Goal: Find specific page/section: Find specific page/section

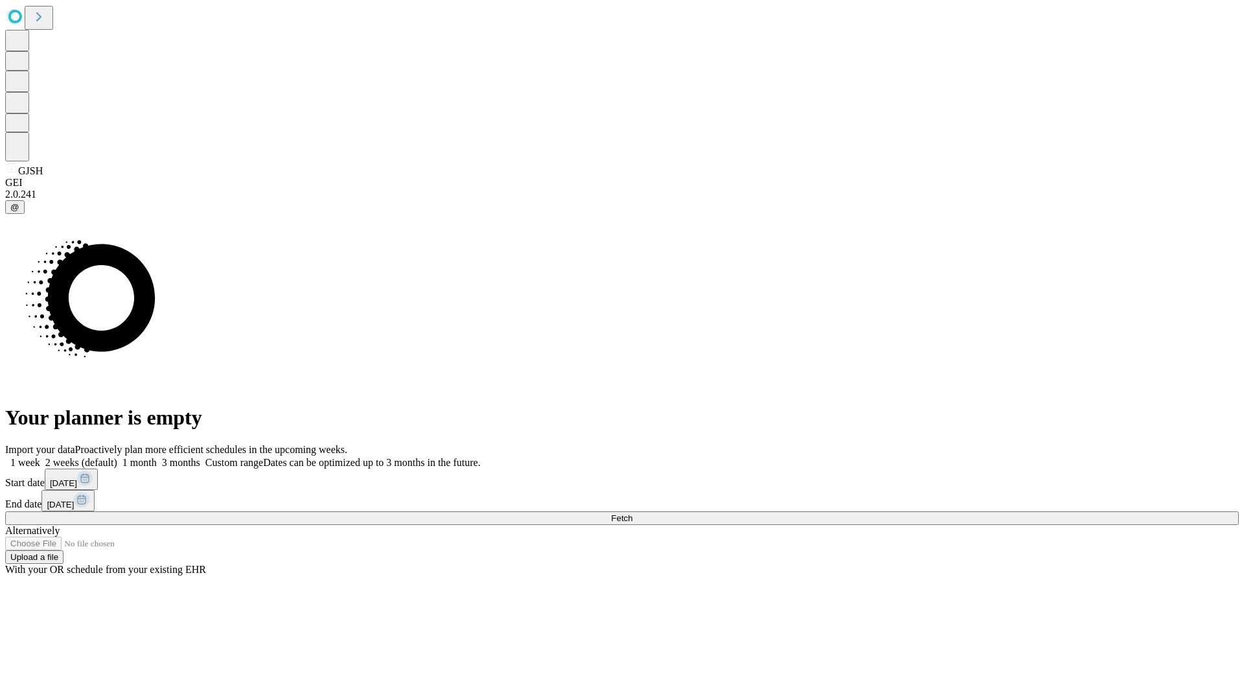
click at [632, 513] on span "Fetch" at bounding box center [621, 518] width 21 height 10
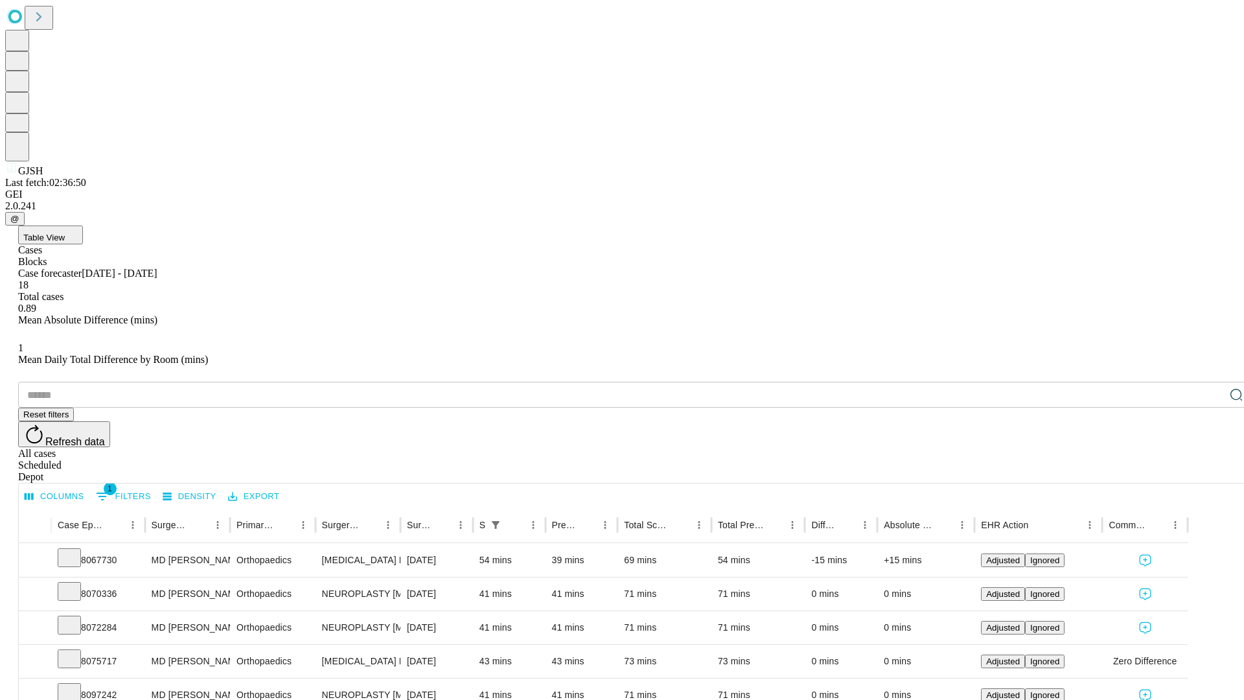
scroll to position [43, 0]
click at [76, 584] on icon at bounding box center [69, 590] width 13 height 13
